Goal: Task Accomplishment & Management: Use online tool/utility

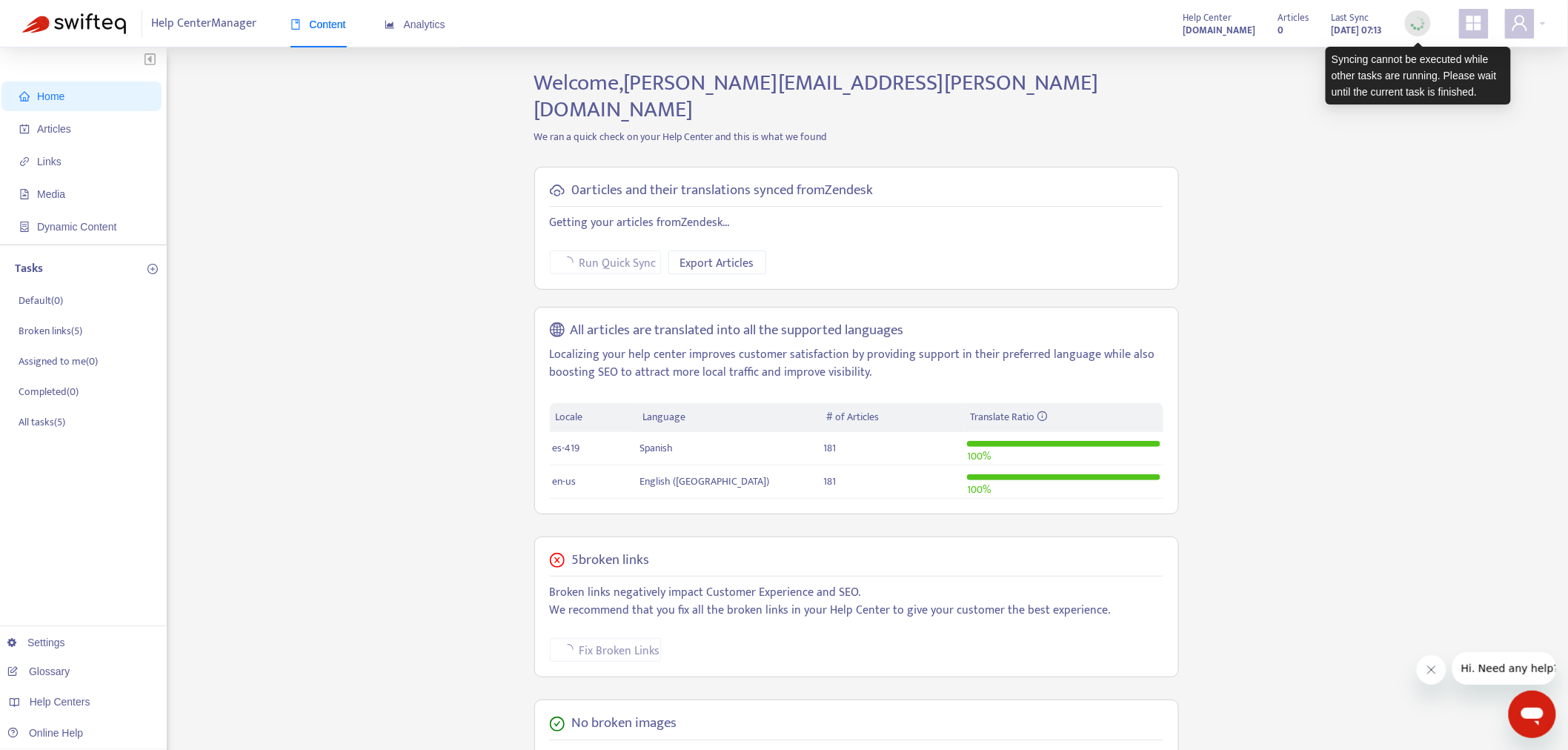
click at [1415, 21] on img at bounding box center [1417, 23] width 18 height 18
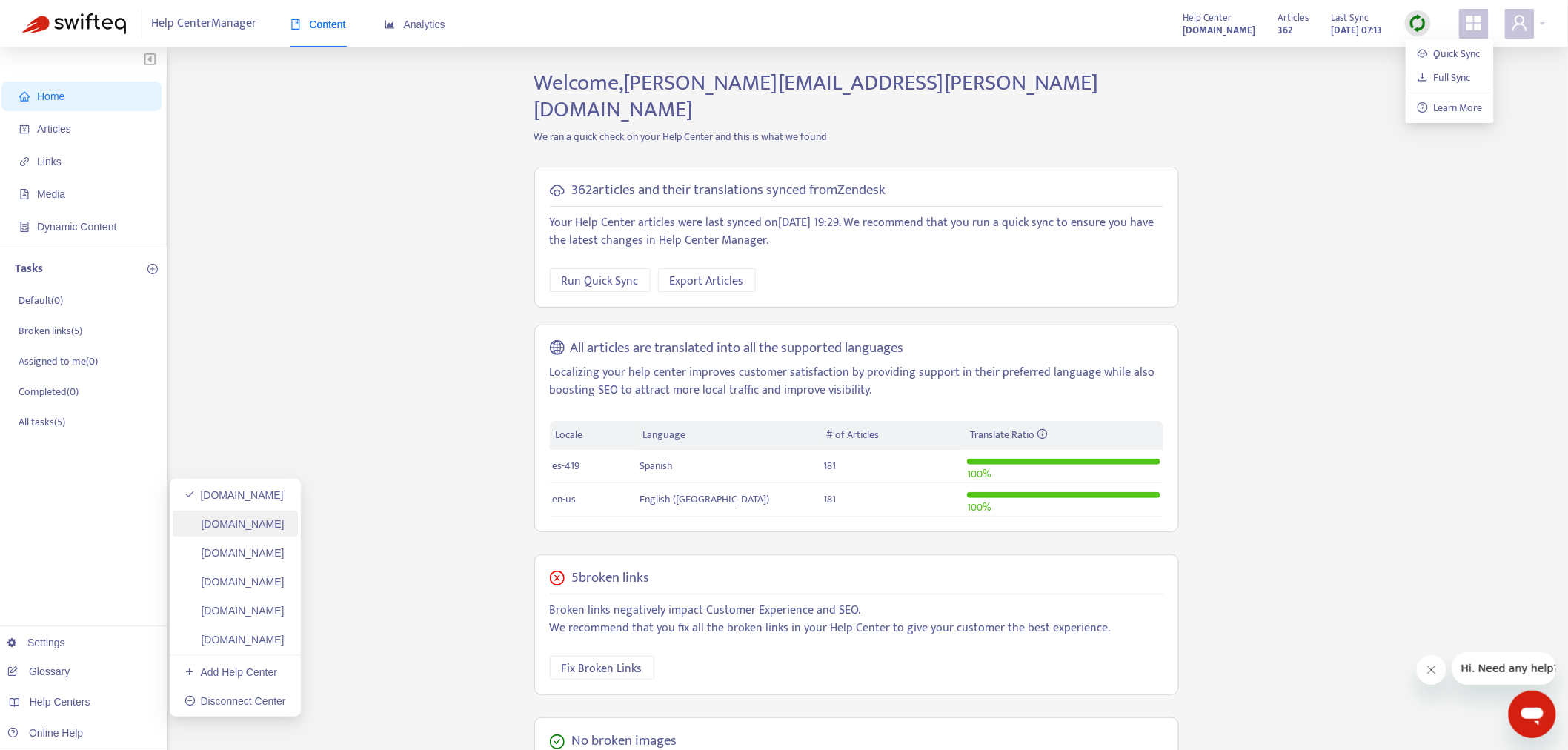
click at [285, 527] on link "[DOMAIN_NAME]" at bounding box center [234, 524] width 100 height 11
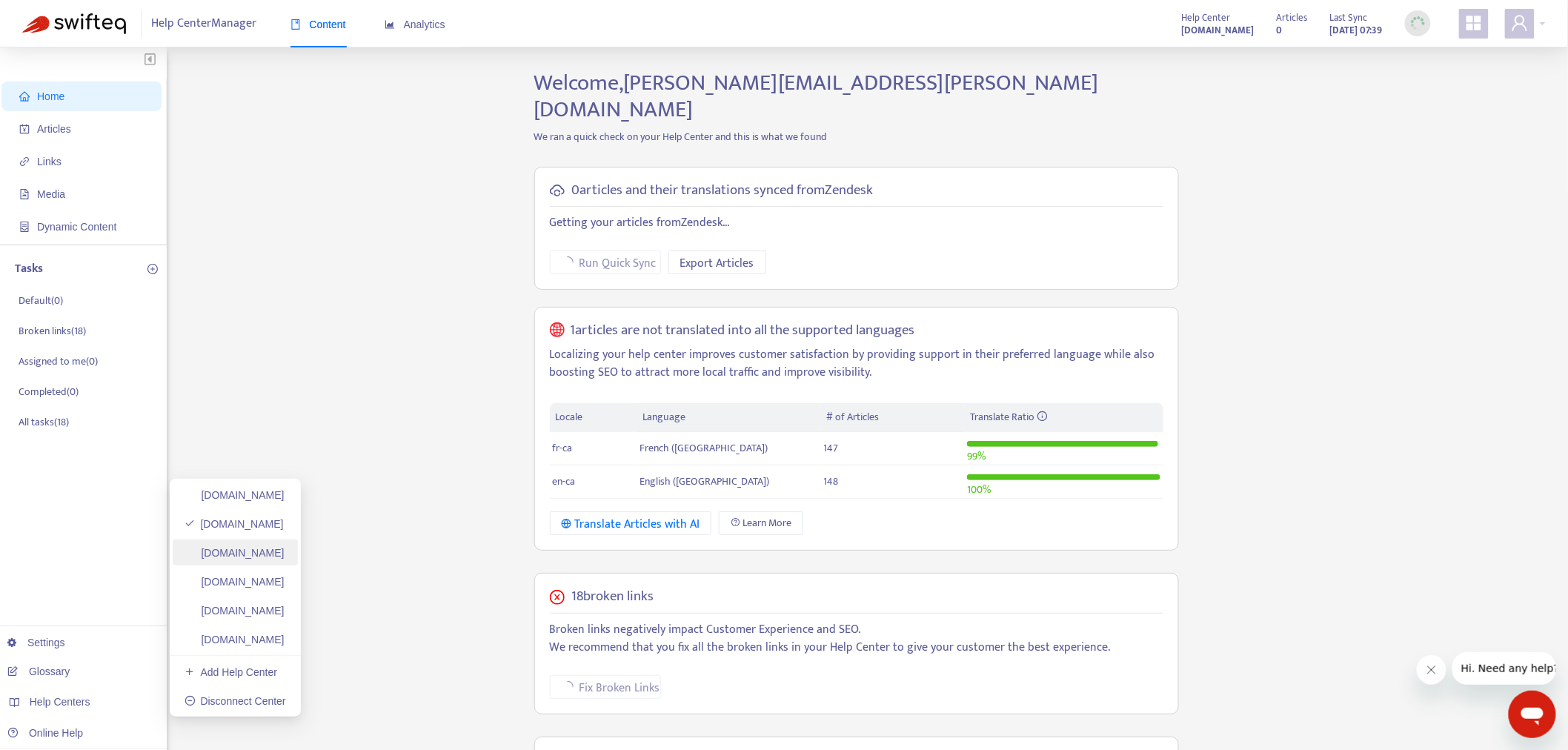
click at [285, 554] on link "helpcenter.plexusworldwide.com.au" at bounding box center [234, 553] width 100 height 11
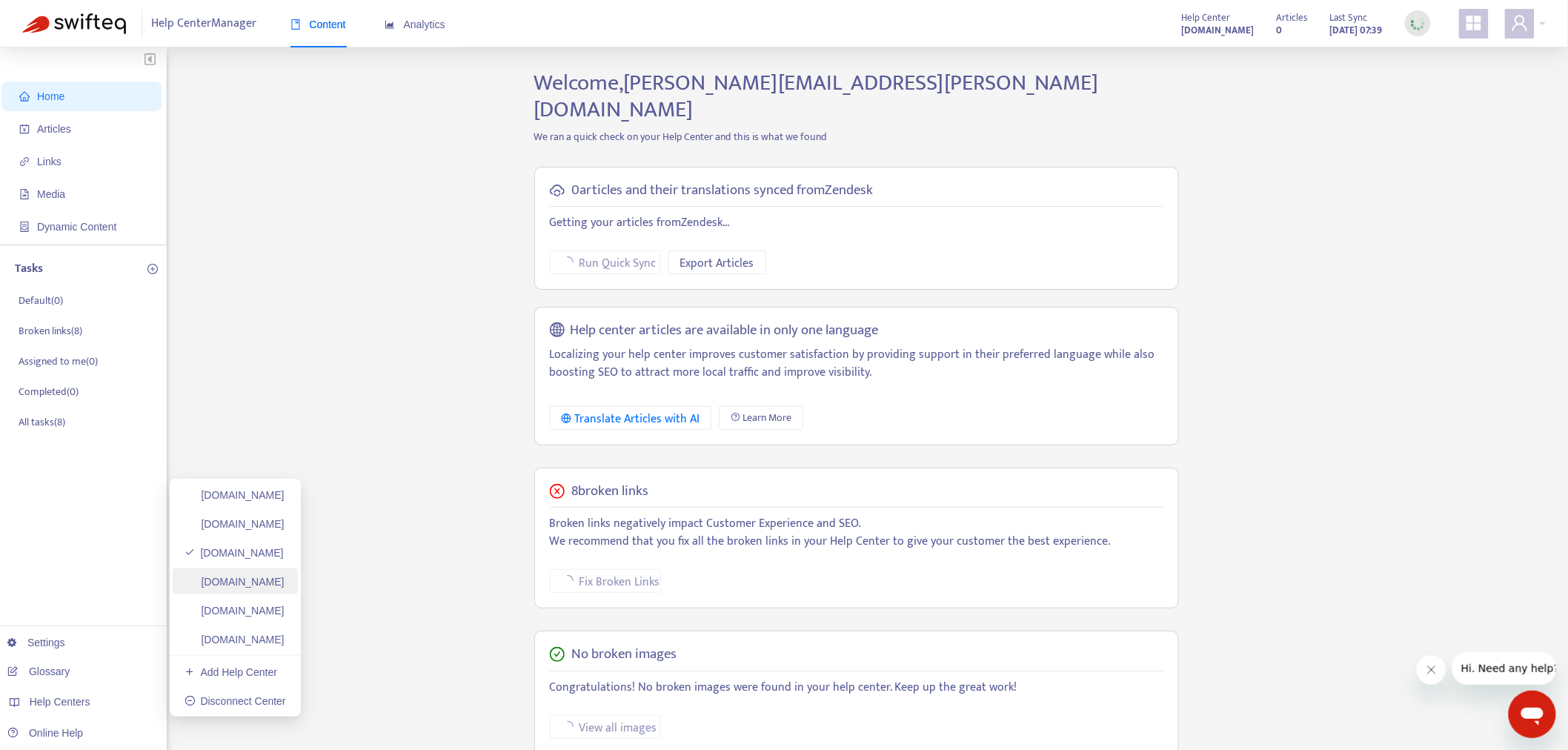
click at [285, 586] on link "ayuda.plexusworldwide.com.mx" at bounding box center [234, 581] width 100 height 11
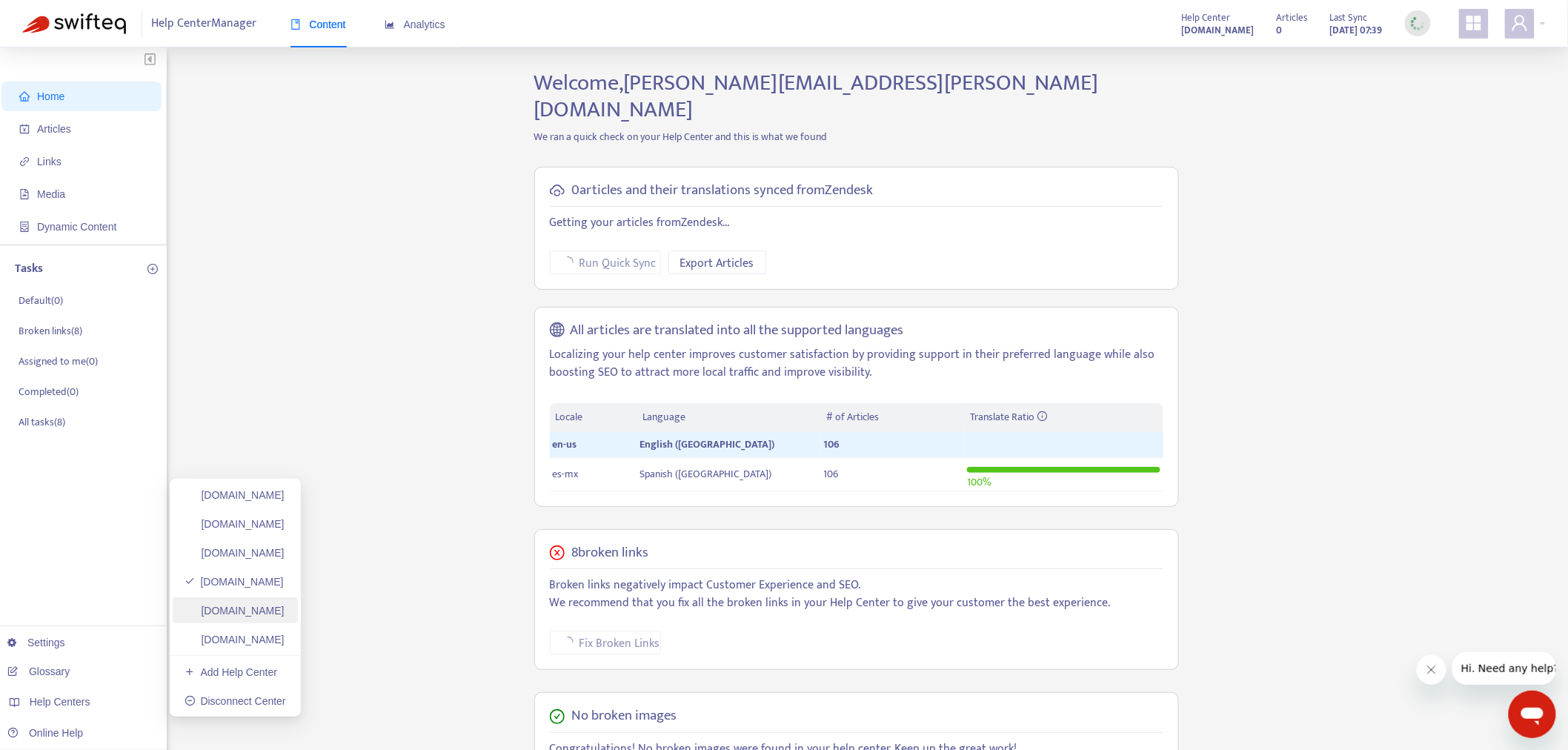
click at [285, 614] on link "plexusworldwideagent.zendesk.com" at bounding box center [234, 611] width 100 height 11
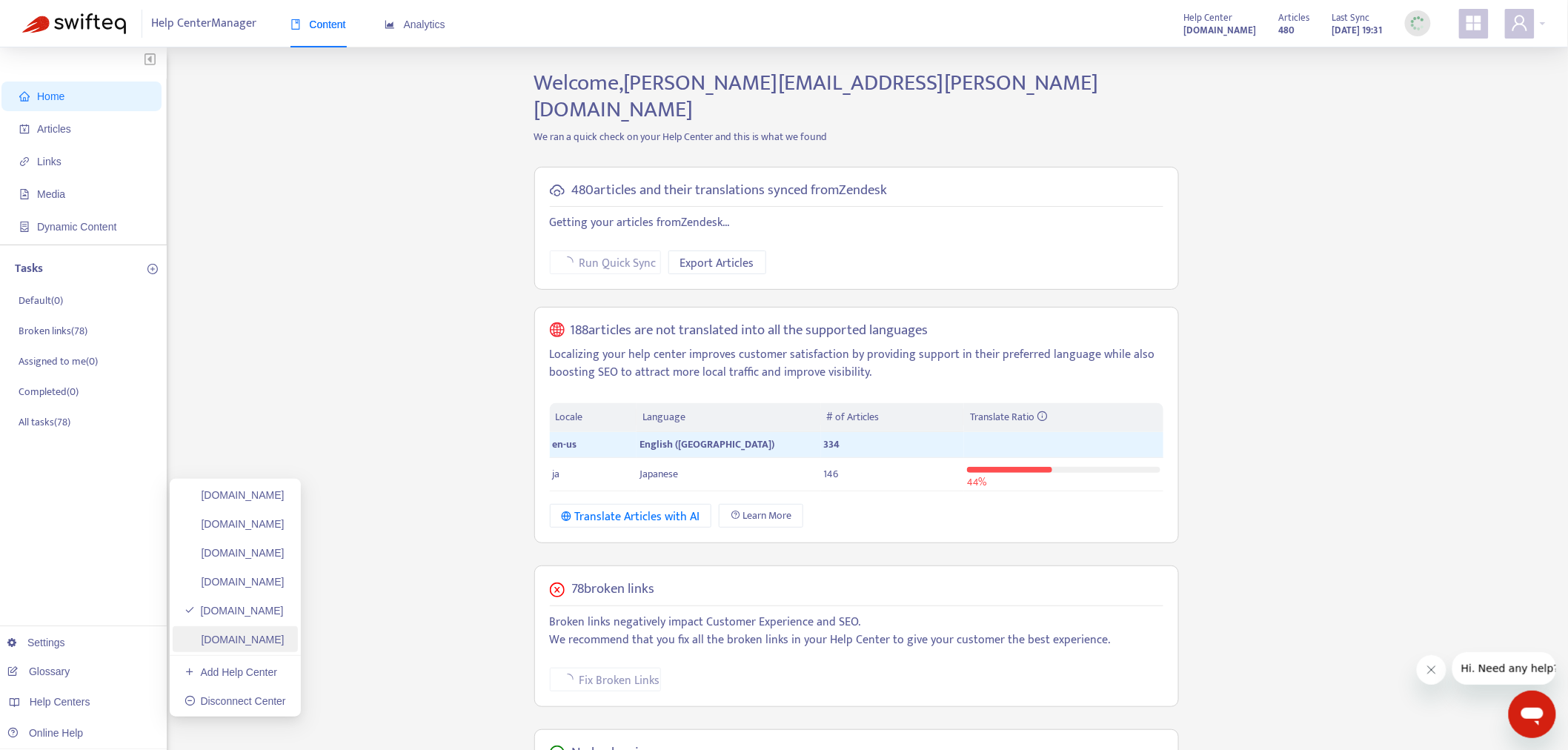
click at [285, 639] on link "plexusworldwidejp.zendesk.com" at bounding box center [234, 639] width 100 height 11
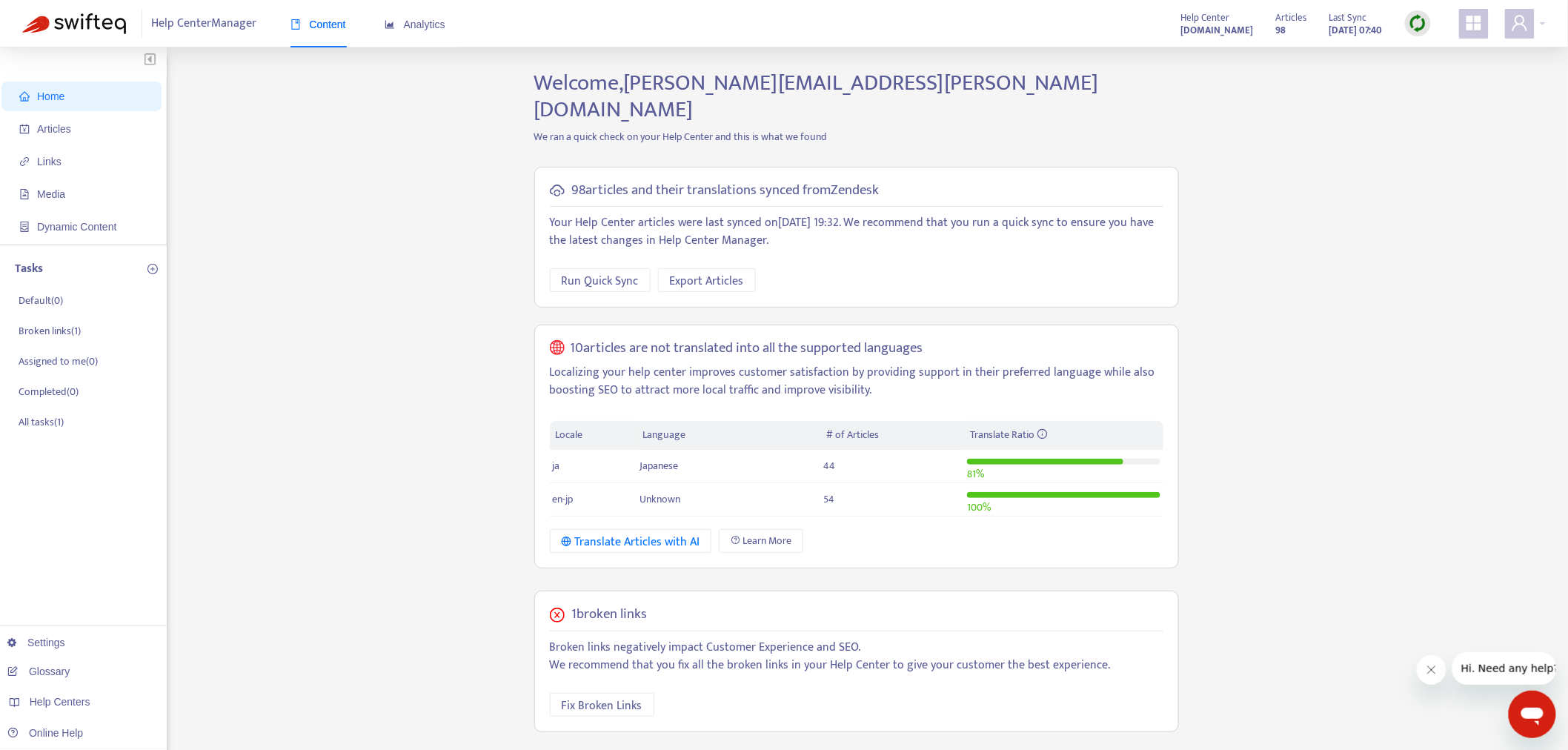
click at [1412, 23] on img at bounding box center [1417, 23] width 18 height 18
click at [1432, 84] on link "Full Sync" at bounding box center [1445, 77] width 53 height 17
